Goal: Task Accomplishment & Management: Complete application form

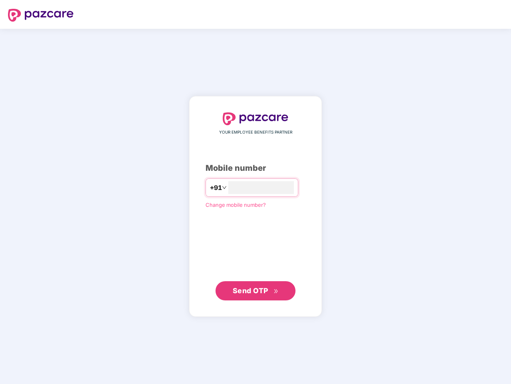
click at [256, 192] on input "number" at bounding box center [261, 187] width 66 height 13
click at [41, 15] on img at bounding box center [41, 15] width 66 height 13
click at [210, 188] on span "+91" at bounding box center [216, 188] width 12 height 10
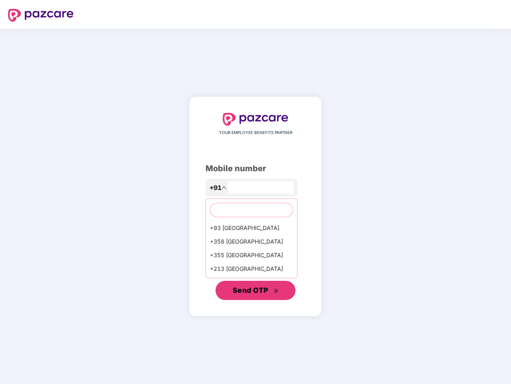
click at [256, 291] on span "Send OTP" at bounding box center [251, 290] width 36 height 8
